Goal: Check status: Check status

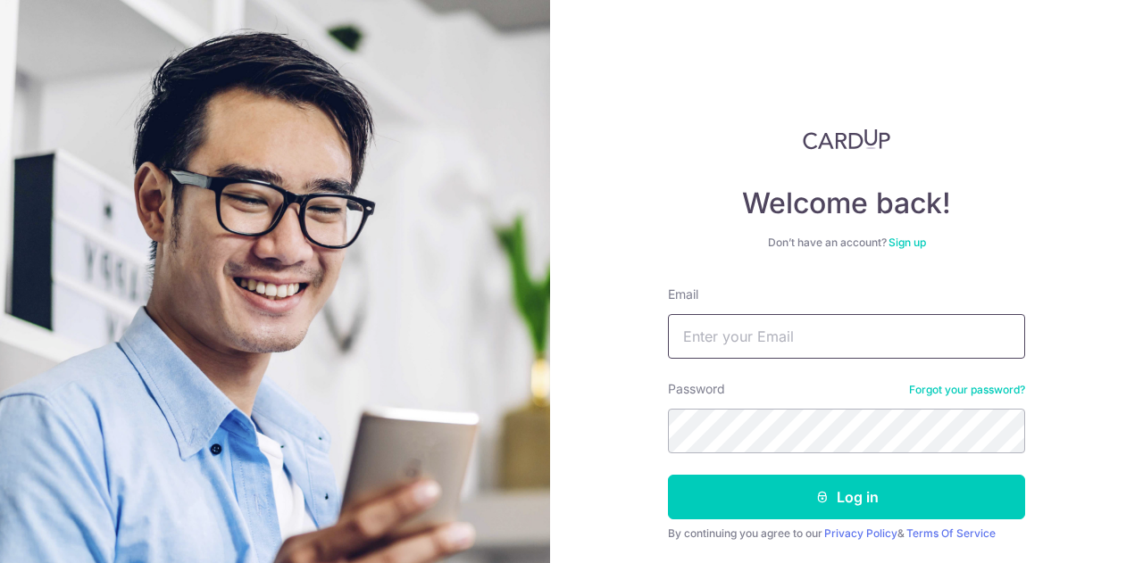
click at [719, 338] on input "Email" at bounding box center [846, 336] width 357 height 45
type input "[EMAIL_ADDRESS][DOMAIN_NAME]"
click at [668, 475] on button "Log in" at bounding box center [846, 497] width 357 height 45
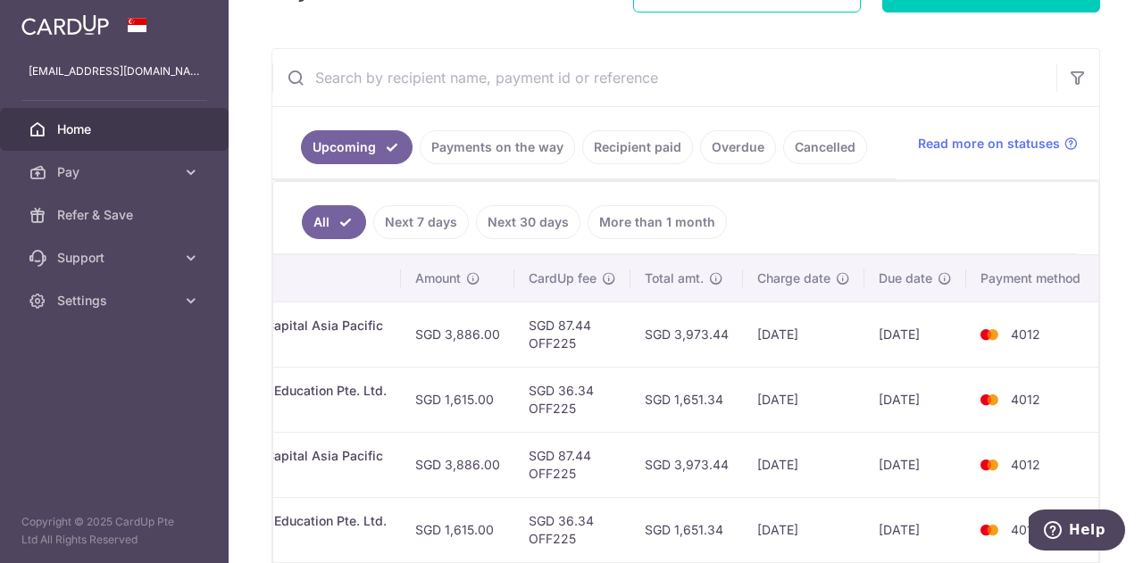
scroll to position [280, 0]
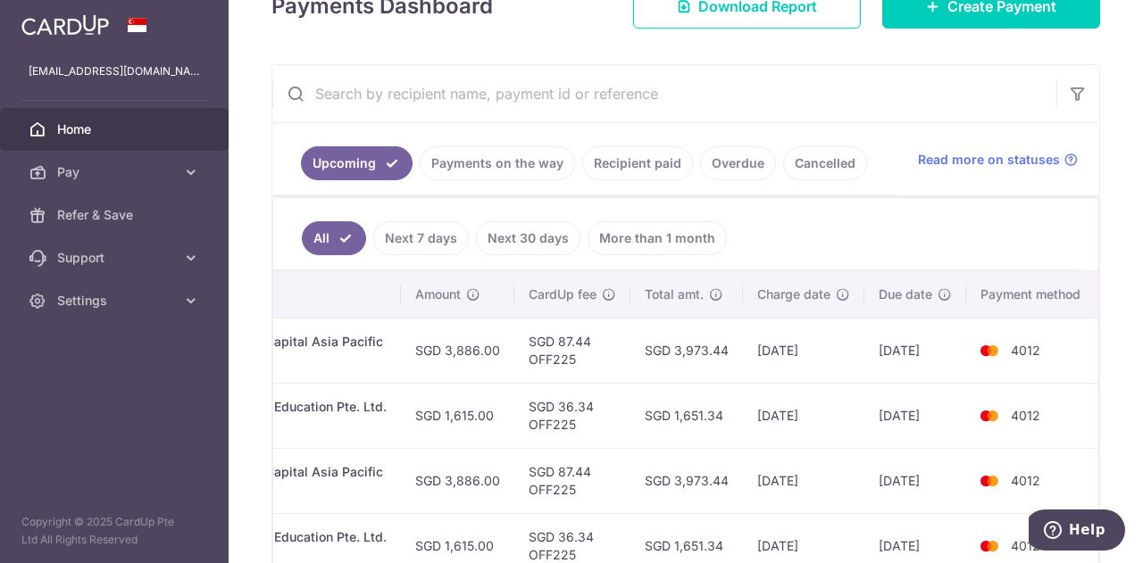
click at [637, 162] on link "Recipient paid" at bounding box center [637, 163] width 111 height 34
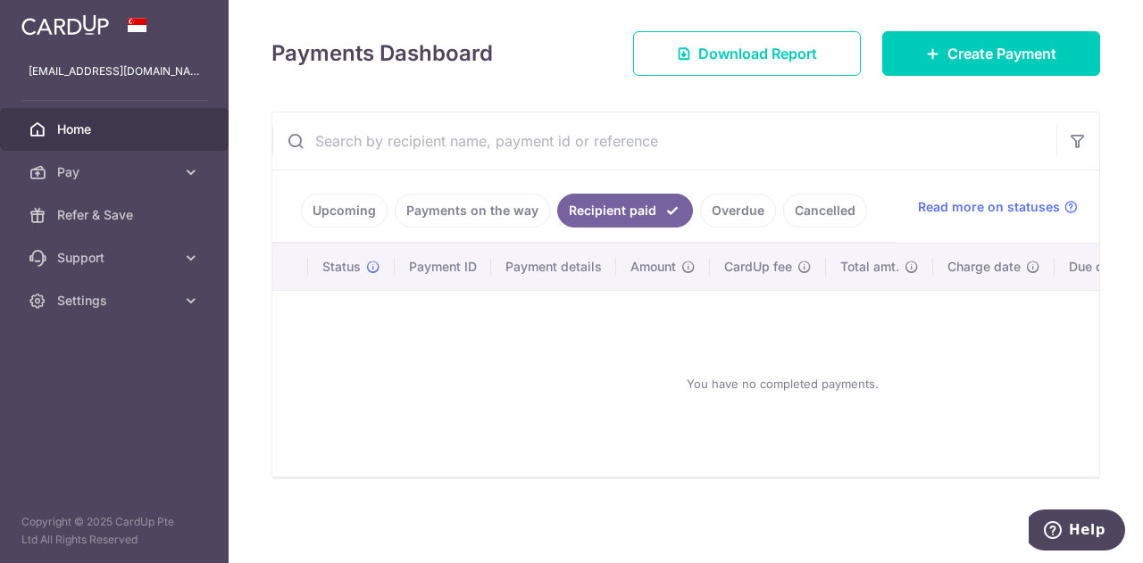
click at [339, 194] on link "Upcoming" at bounding box center [344, 211] width 87 height 34
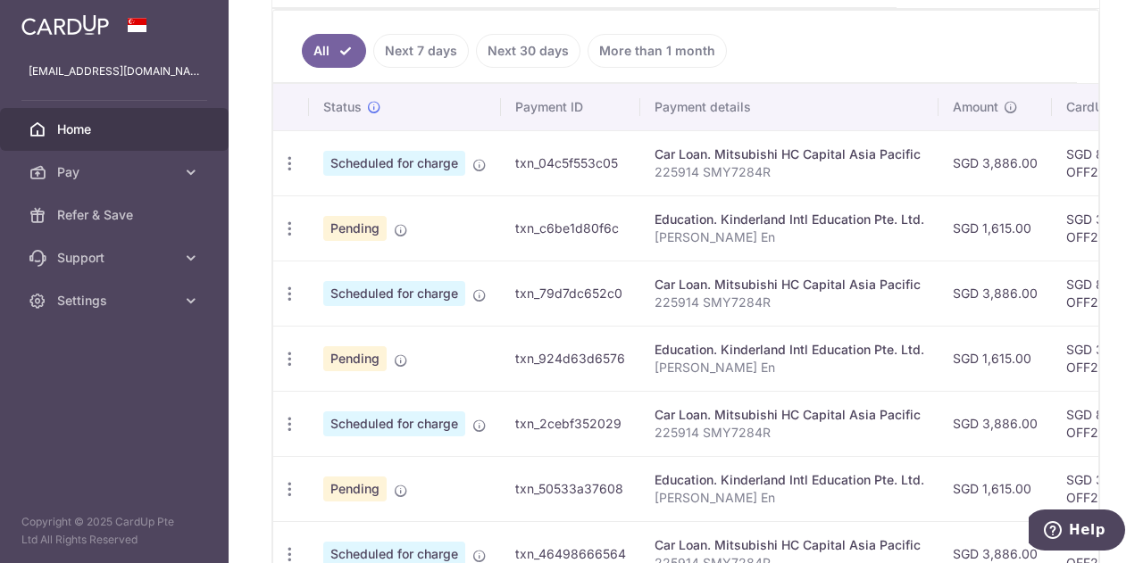
scroll to position [333, 0]
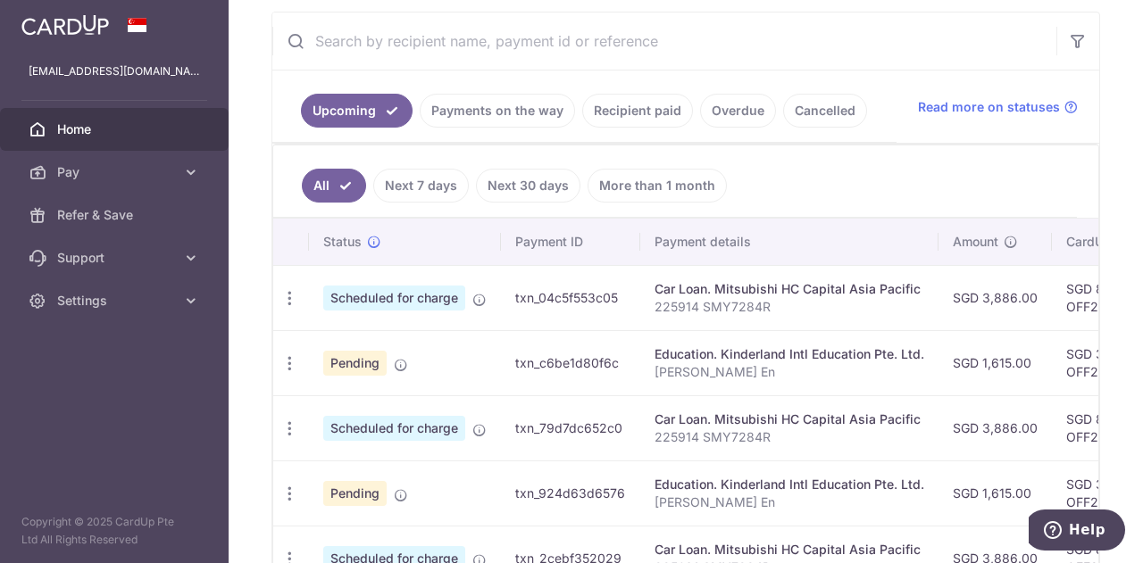
click at [506, 108] on link "Payments on the way" at bounding box center [497, 111] width 155 height 34
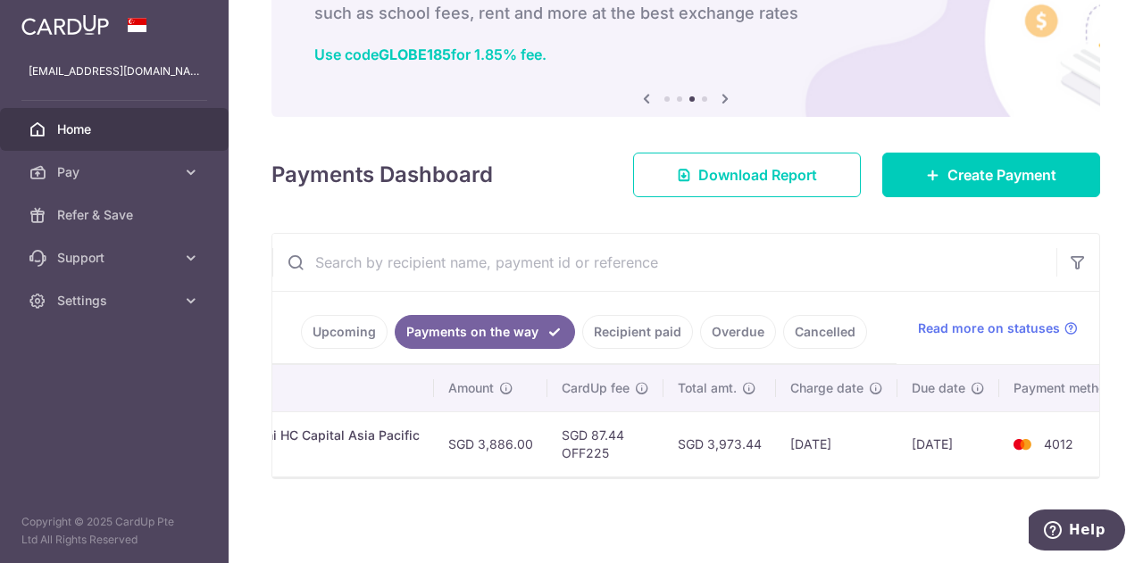
scroll to position [0, 468]
click at [343, 321] on link "Upcoming" at bounding box center [344, 332] width 87 height 34
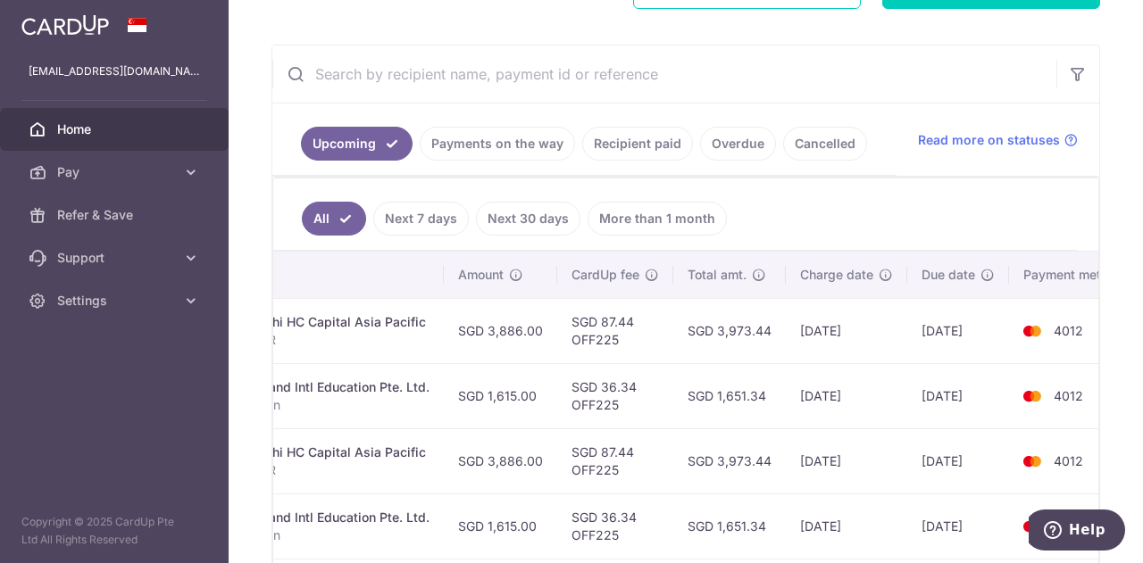
scroll to position [0, 537]
